Goal: Information Seeking & Learning: Learn about a topic

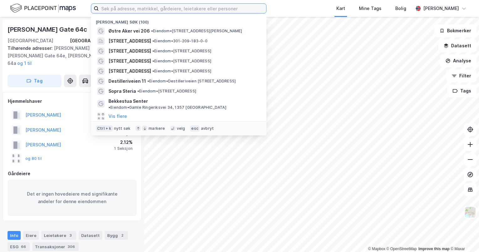
click at [172, 5] on input at bounding box center [182, 8] width 167 height 9
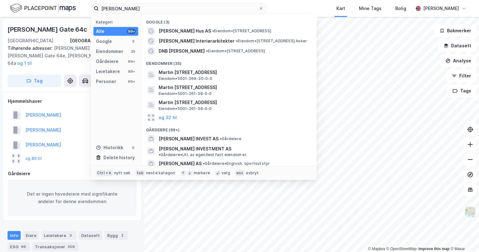
click at [121, 83] on div "Personer 99+" at bounding box center [115, 81] width 45 height 9
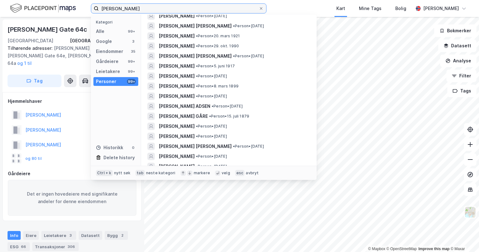
scroll to position [155, 0]
click at [184, 49] on span "[PERSON_NAME]" at bounding box center [177, 46] width 36 height 8
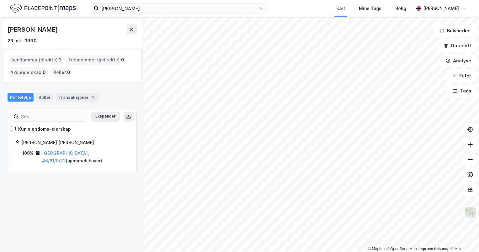
click at [71, 99] on div "Transaksjoner 3" at bounding box center [77, 97] width 43 height 9
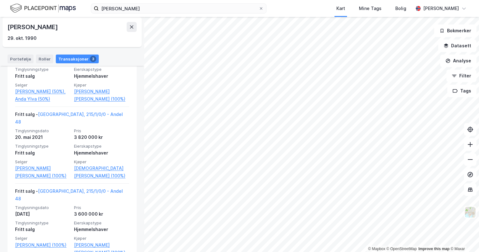
scroll to position [168, 0]
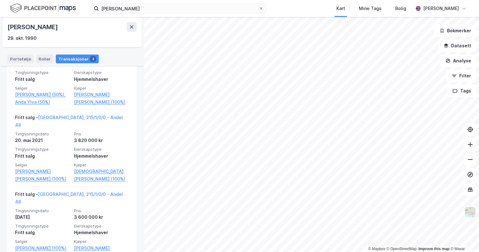
click at [75, 124] on link "[GEOGRAPHIC_DATA], 215/1/0/0 - Andel 48" at bounding box center [69, 121] width 108 height 13
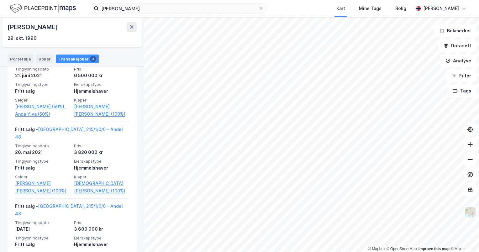
scroll to position [132, 0]
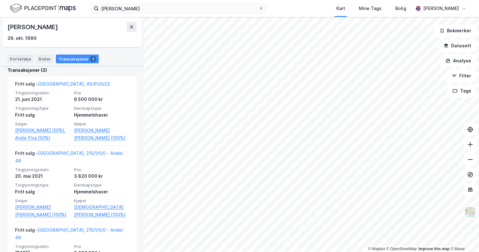
click at [59, 83] on link "[GEOGRAPHIC_DATA], 46/61/0/22" at bounding box center [74, 83] width 72 height 5
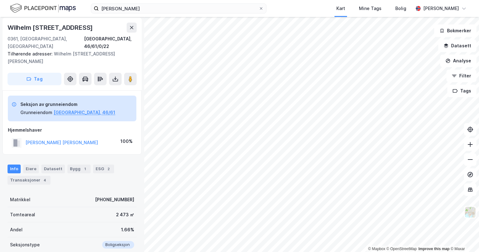
scroll to position [22, 0]
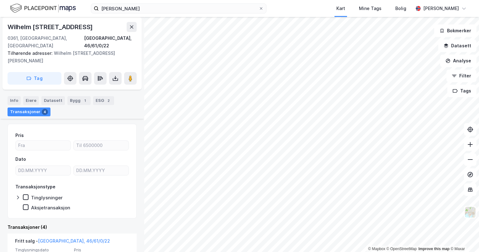
scroll to position [135, 0]
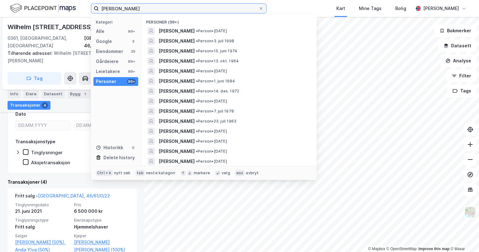
click at [152, 11] on input "[PERSON_NAME]" at bounding box center [179, 8] width 160 height 9
click at [152, 11] on input "martin heier" at bounding box center [179, 8] width 160 height 9
type input "robert meisingset"
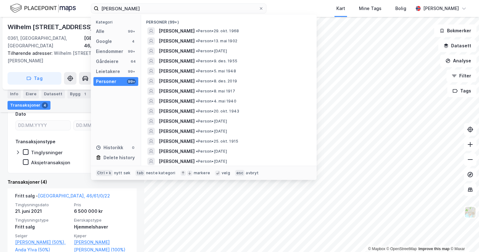
click at [195, 30] on span "[PERSON_NAME]" at bounding box center [177, 31] width 36 height 8
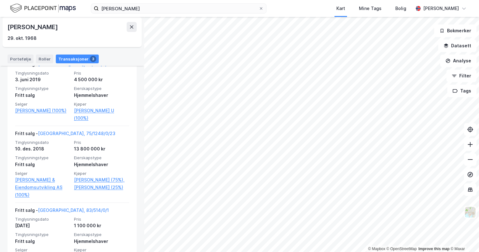
scroll to position [152, 0]
click at [71, 131] on link "Oslo, 75/1248/0/23" at bounding box center [76, 133] width 77 height 5
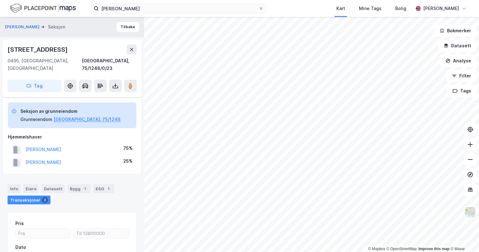
scroll to position [69, 0]
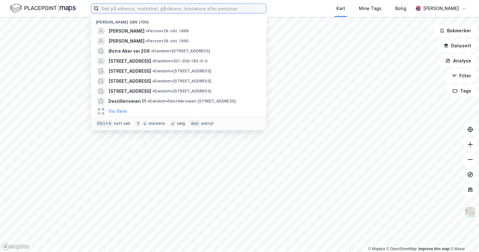
click at [177, 8] on input at bounding box center [182, 8] width 167 height 9
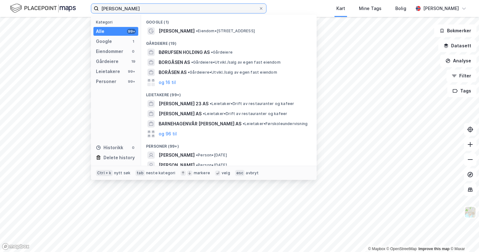
type input "[PERSON_NAME]"
click at [113, 78] on div "Personer" at bounding box center [106, 82] width 20 height 8
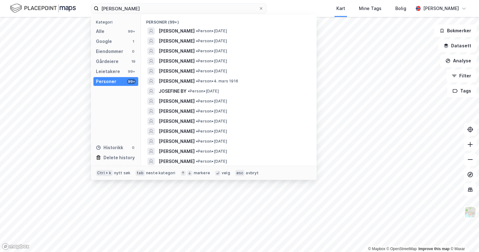
click at [195, 40] on span "[PERSON_NAME]" at bounding box center [177, 41] width 36 height 8
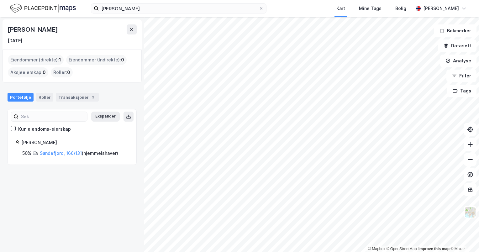
click at [79, 97] on div "Transaksjoner 3" at bounding box center [77, 97] width 43 height 9
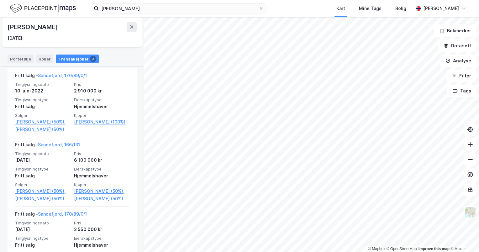
scroll to position [140, 0]
